Goal: Task Accomplishment & Management: Manage account settings

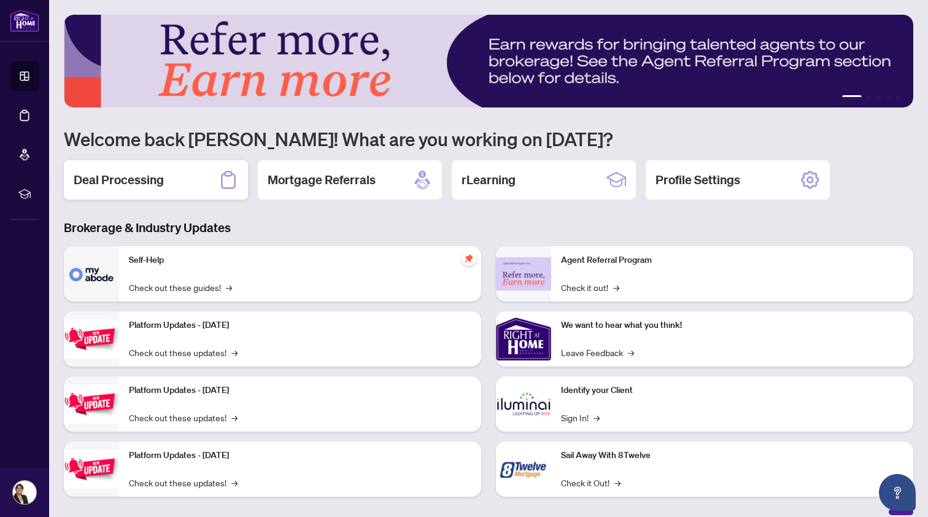
click at [126, 180] on h2 "Deal Processing" at bounding box center [119, 179] width 90 height 17
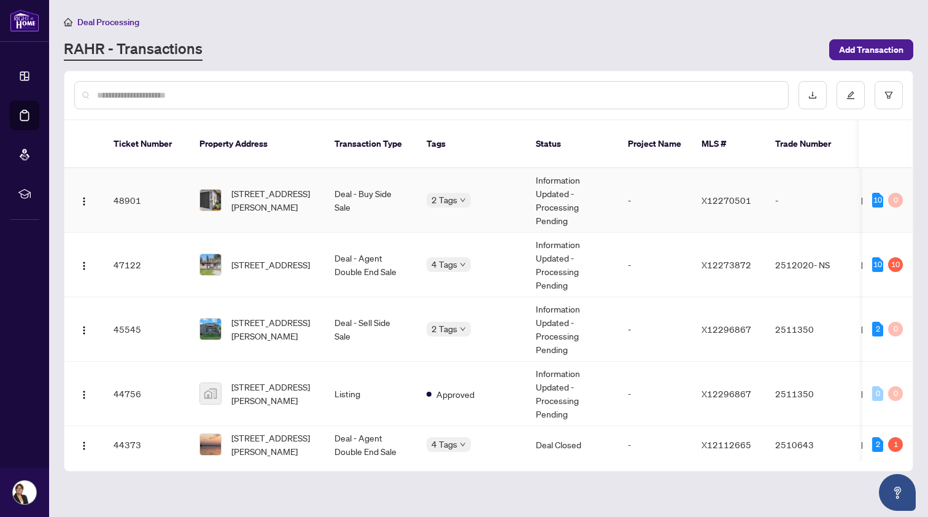
click at [262, 190] on span "[STREET_ADDRESS][PERSON_NAME]" at bounding box center [272, 199] width 83 height 27
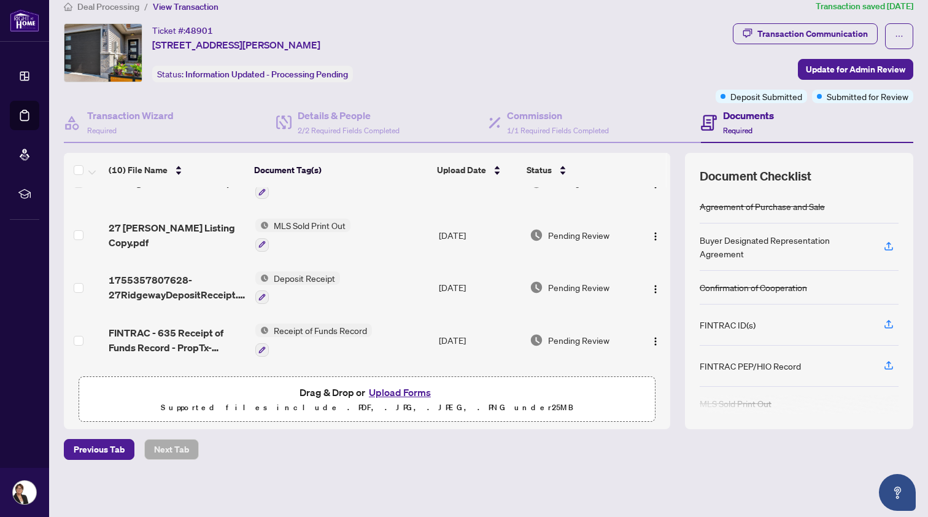
scroll to position [28, 0]
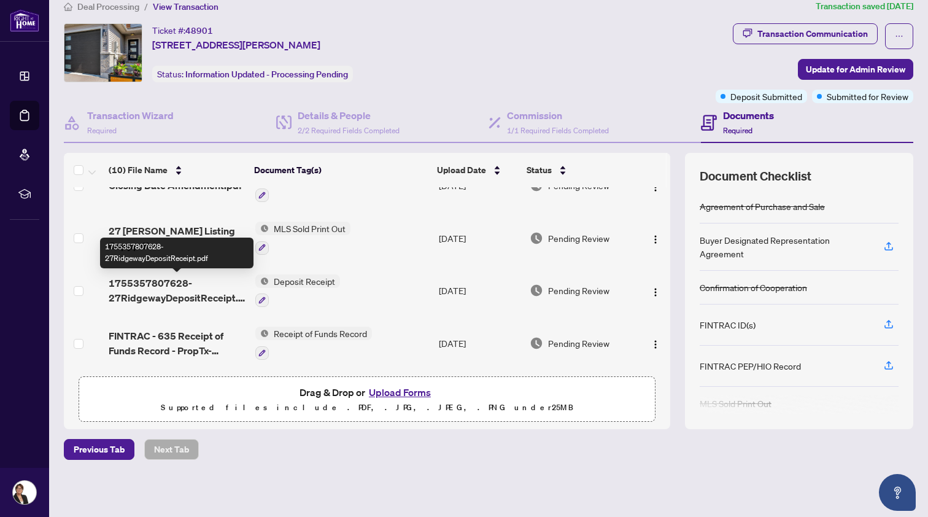
click at [169, 286] on span "1755357807628-27RidgewayDepositReceipt.pdf" at bounding box center [177, 289] width 137 height 29
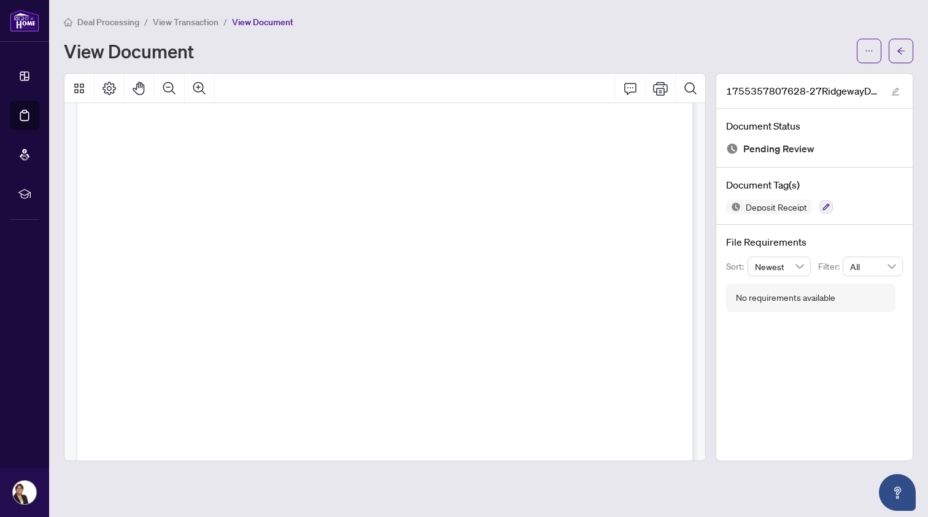
scroll to position [2, 0]
click at [181, 20] on span "View Transaction" at bounding box center [186, 22] width 66 height 11
